Goal: Understand process/instructions

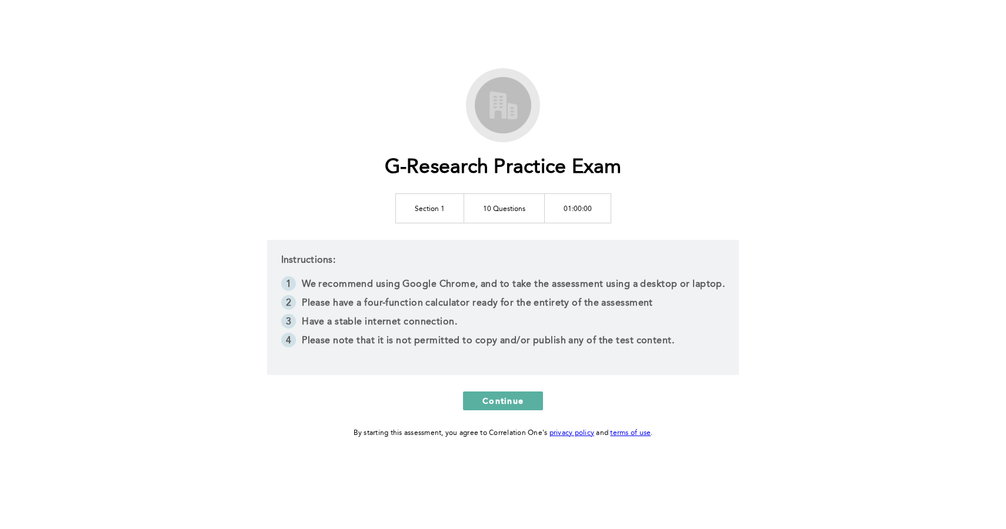
click at [516, 210] on td "10 Questions" at bounding box center [503, 207] width 81 height 29
click at [536, 202] on td "10 Questions" at bounding box center [503, 207] width 81 height 29
click at [460, 209] on td "Section 1" at bounding box center [429, 207] width 68 height 29
click at [437, 209] on td "Section 1" at bounding box center [429, 207] width 68 height 29
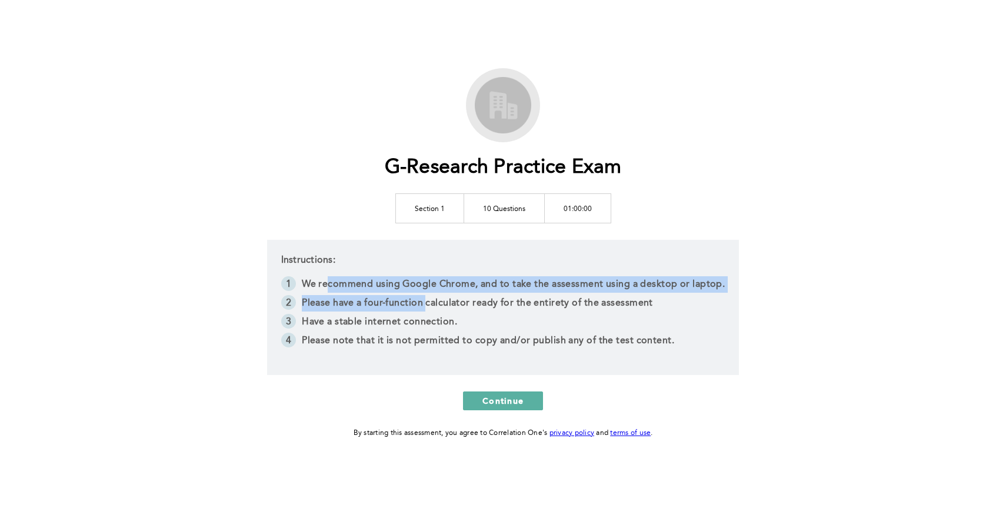
drag, startPoint x: 329, startPoint y: 290, endPoint x: 531, endPoint y: 325, distance: 204.8
click at [528, 325] on ol "We recommend using Google Chrome, and to take the assessment using a desktop or…" at bounding box center [503, 313] width 444 height 75
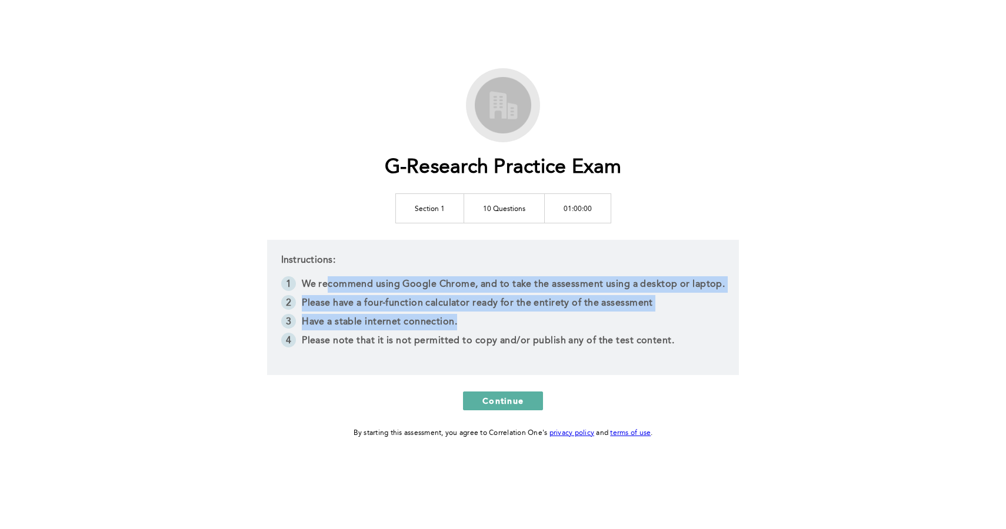
click at [531, 325] on li "Have a stable internet connection." at bounding box center [503, 323] width 444 height 19
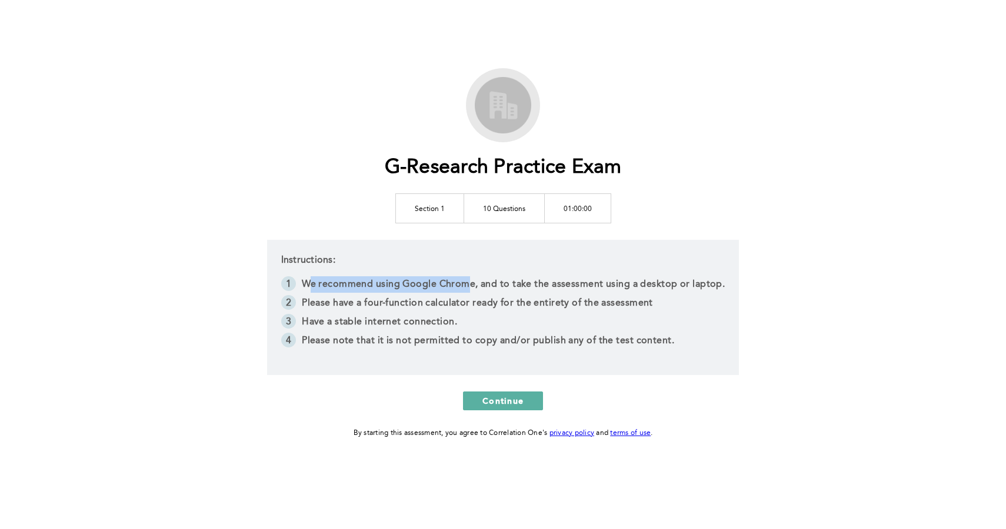
drag, startPoint x: 312, startPoint y: 284, endPoint x: 469, endPoint y: 284, distance: 157.6
click at [469, 284] on li "We recommend using Google Chrome, and to take the assessment using a desktop or…" at bounding box center [503, 285] width 444 height 19
click at [502, 339] on li "Please note that it is not permitted to copy and/or publish any of the test con…" at bounding box center [503, 342] width 444 height 19
